Goal: Task Accomplishment & Management: Manage account settings

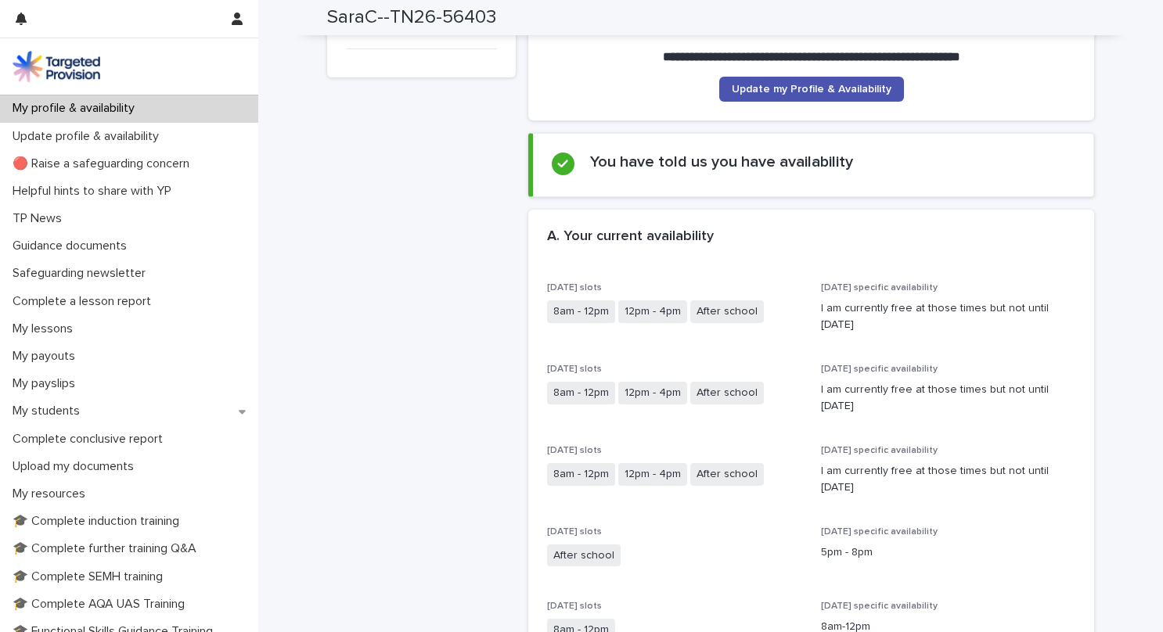
scroll to position [157, 0]
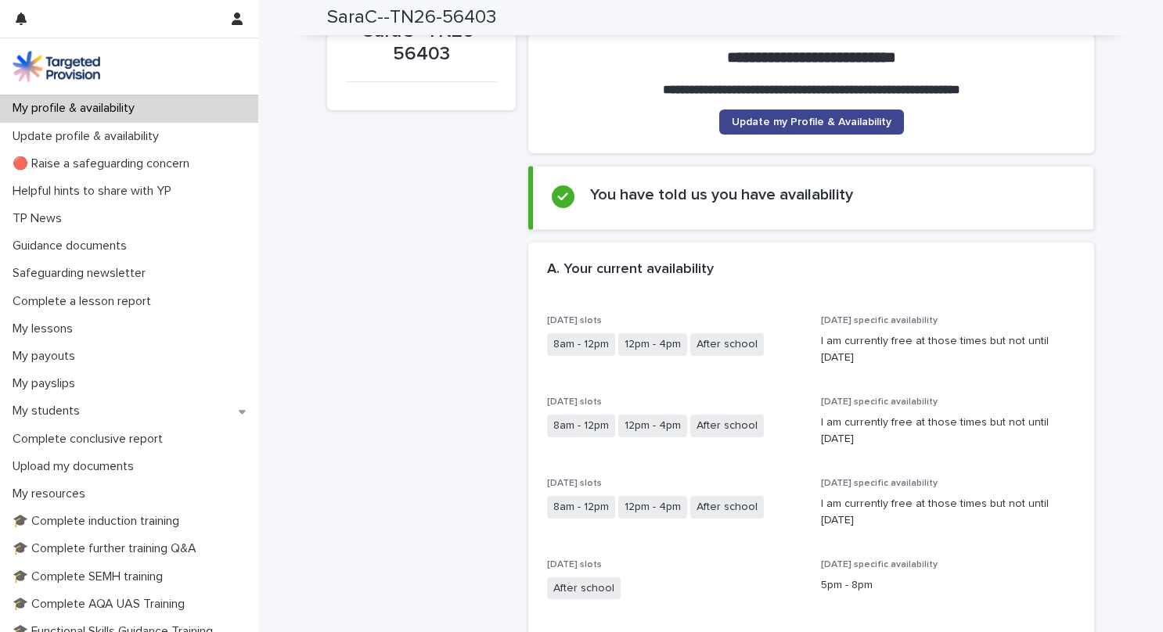
click at [800, 119] on span "Update my Profile & Availability" at bounding box center [812, 122] width 160 height 11
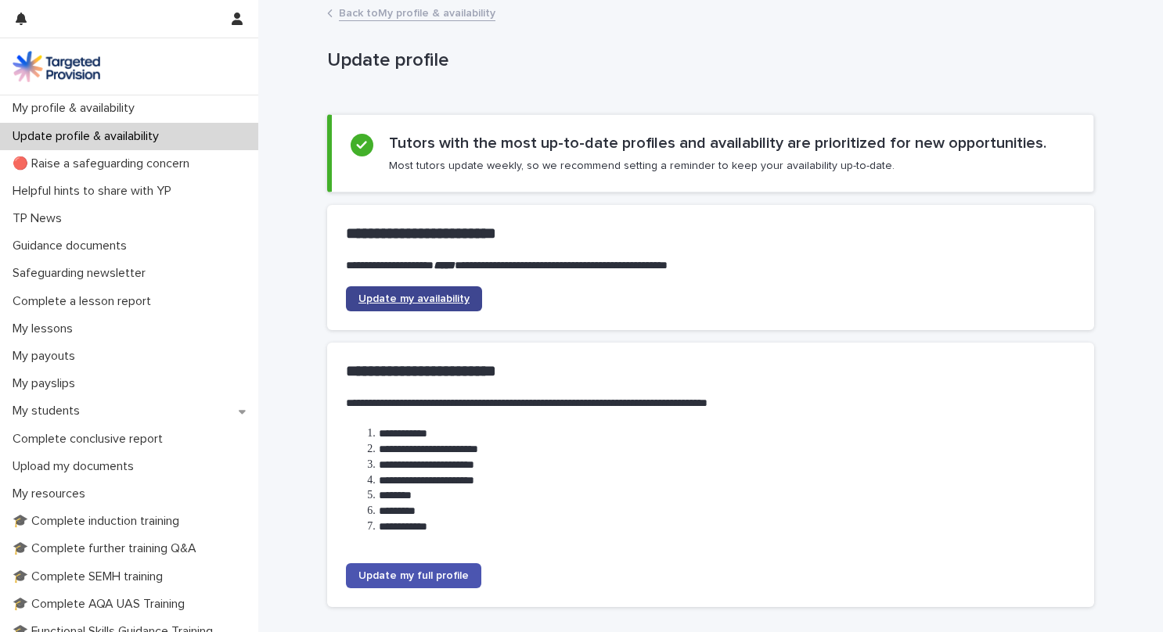
click at [445, 297] on span "Update my availability" at bounding box center [413, 298] width 111 height 11
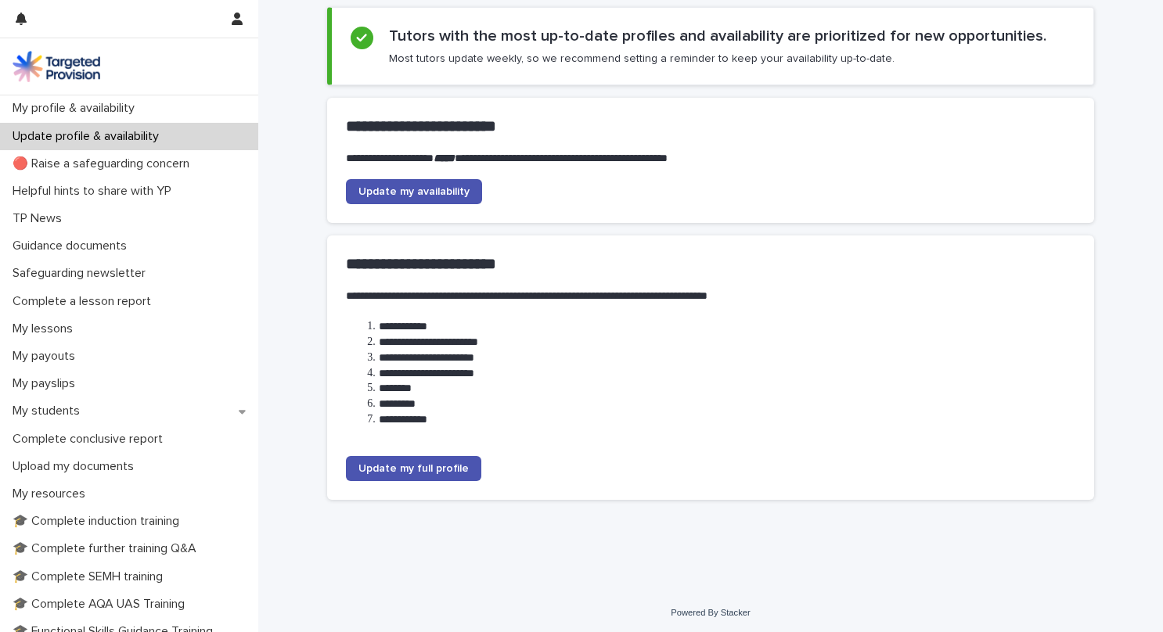
scroll to position [110, 0]
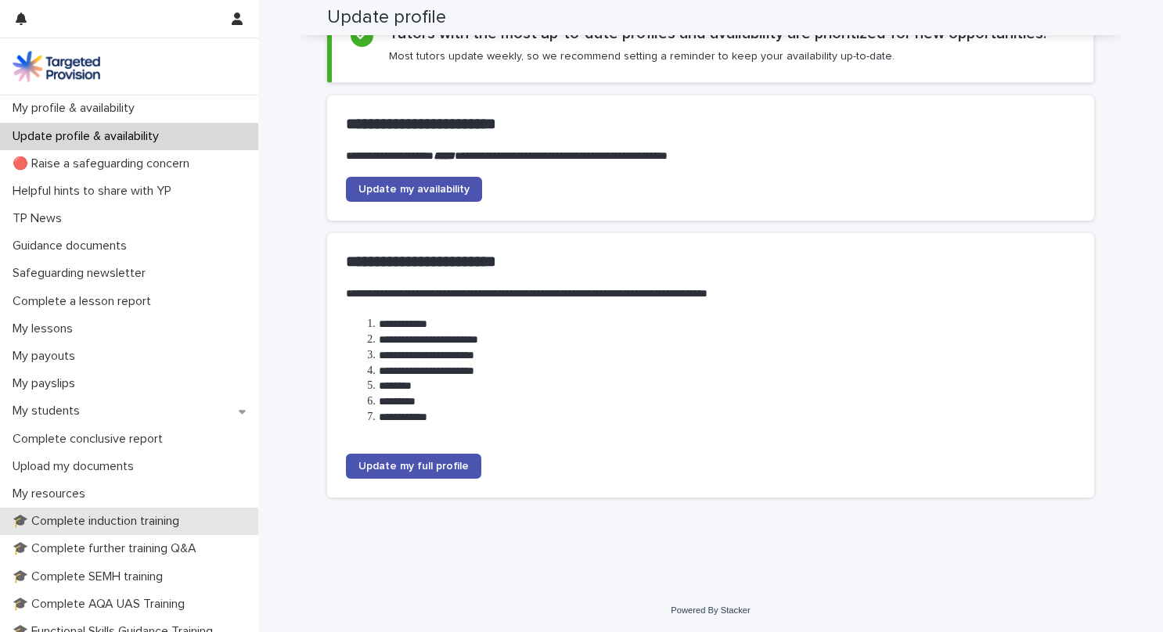
click at [103, 524] on p "🎓 Complete induction training" at bounding box center [98, 521] width 185 height 15
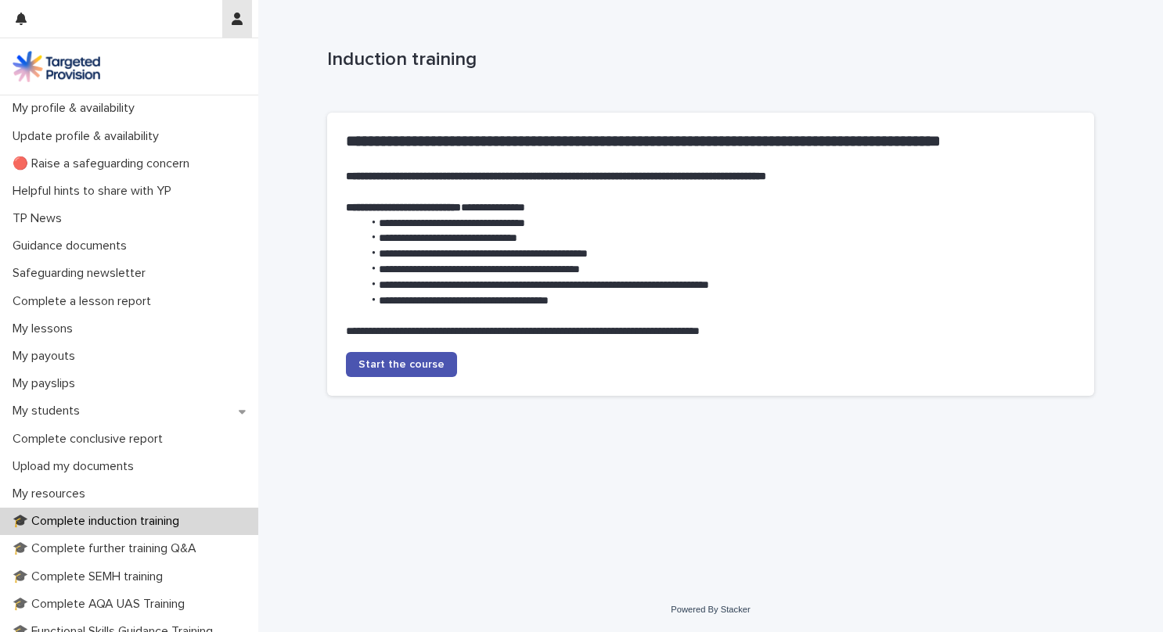
click at [232, 19] on icon "button" at bounding box center [237, 19] width 11 height 13
click at [196, 66] on p "Log Out" at bounding box center [191, 66] width 99 height 27
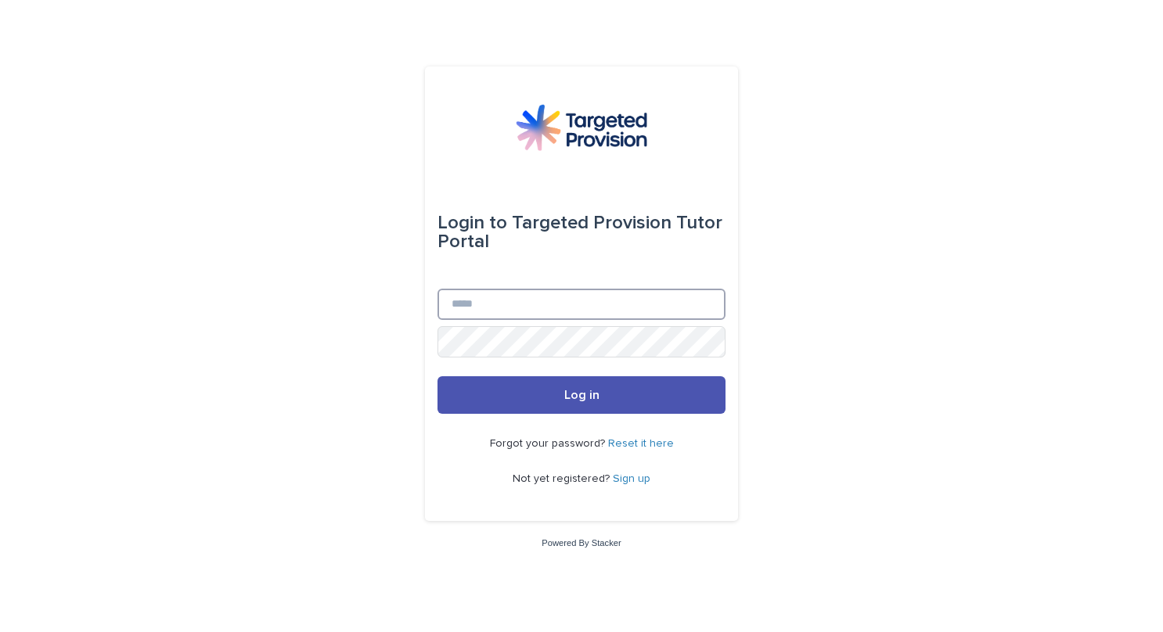
type input "**********"
